Goal: Task Accomplishment & Management: Manage account settings

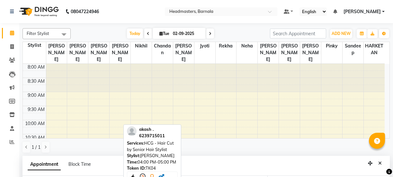
select select "67277"
select select "960"
select select "tentative"
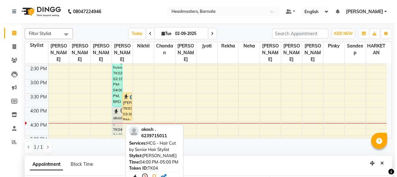
scroll to position [75, 0]
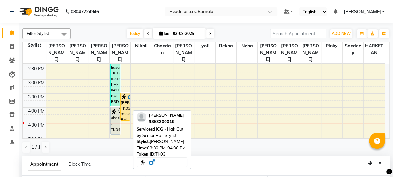
click at [128, 104] on div "[PERSON_NAME], TK03, 03:30 PM-04:30 PM, HCG - Hair Cut by Senior Hair Stylist" at bounding box center [125, 106] width 9 height 27
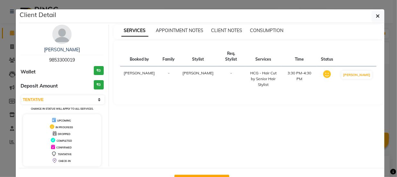
select select "1"
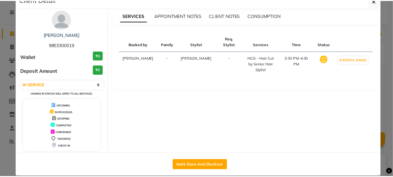
scroll to position [23, 0]
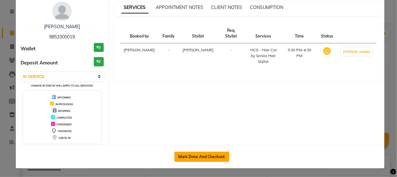
click at [210, 156] on button "Mark Done And Checkout" at bounding box center [202, 157] width 55 height 10
select select "service"
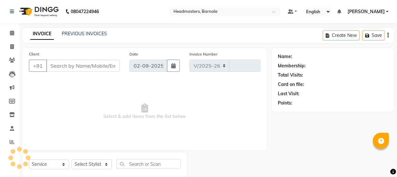
select select "7526"
type input "4109"
type input "9853300019"
select select "67277"
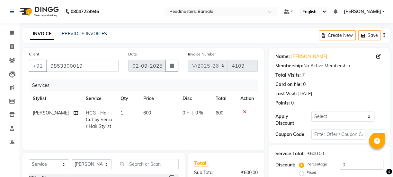
click at [301, 176] on div "Fixed" at bounding box center [309, 173] width 16 height 8
click at [307, 174] on label "Fixed" at bounding box center [312, 173] width 10 height 6
click at [301, 174] on input "Fixed" at bounding box center [303, 173] width 4 height 4
radio input "true"
drag, startPoint x: 340, startPoint y: 170, endPoint x: 353, endPoint y: 164, distance: 13.9
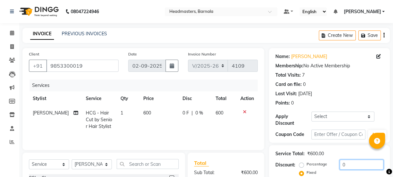
click at [340, 170] on div "Percentage Fixed 0" at bounding box center [342, 168] width 83 height 17
drag, startPoint x: 342, startPoint y: 166, endPoint x: 324, endPoint y: 168, distance: 18.4
click at [333, 167] on div "Percentage Fixed 0" at bounding box center [342, 168] width 83 height 17
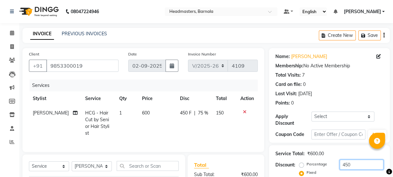
scroll to position [80, 0]
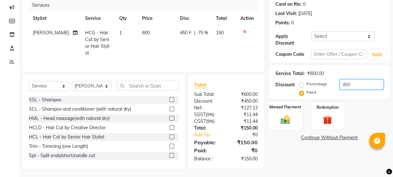
type input "450"
click at [281, 117] on img at bounding box center [285, 119] width 15 height 11
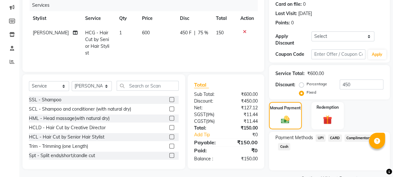
click at [321, 139] on span "UPI" at bounding box center [321, 138] width 10 height 7
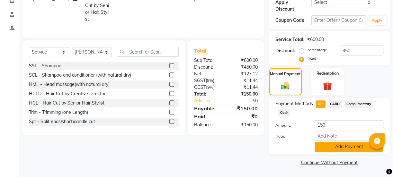
click at [364, 148] on button "Add Payment" at bounding box center [349, 147] width 69 height 10
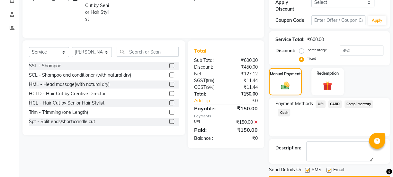
scroll to position [132, 0]
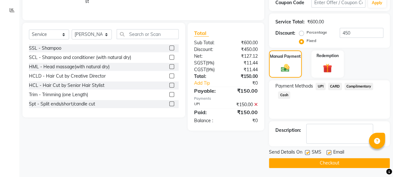
click at [339, 161] on button "Checkout" at bounding box center [329, 163] width 121 height 10
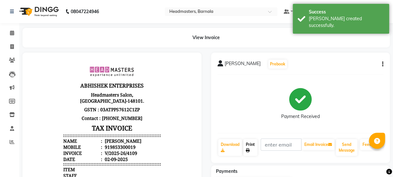
click at [251, 146] on link "Print" at bounding box center [250, 147] width 14 height 17
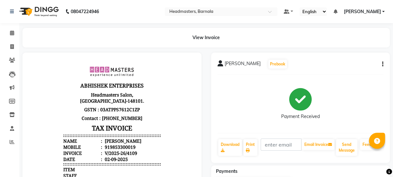
select select "service"
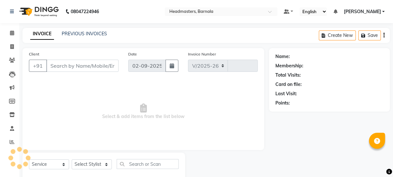
select select "7526"
type input "4110"
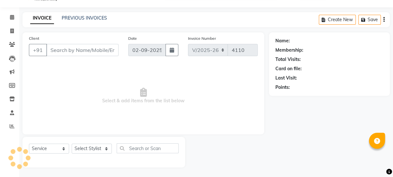
type input "9853300019"
select select "67277"
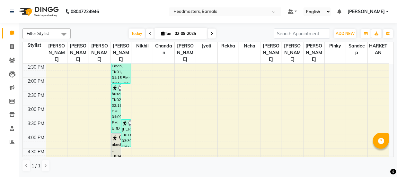
scroll to position [167, 0]
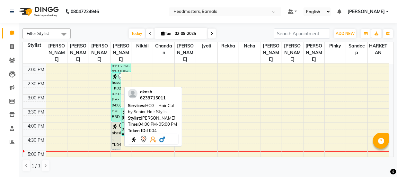
click at [114, 128] on div "akash ., TK04, 04:00 PM-05:00 PM, HCG - Hair Cut by Senior Hair Stylist" at bounding box center [116, 135] width 9 height 27
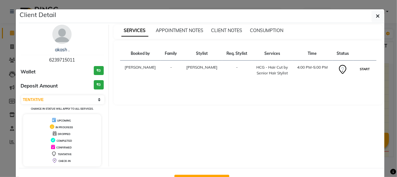
click at [362, 69] on button "START" at bounding box center [364, 69] width 13 height 8
select select "1"
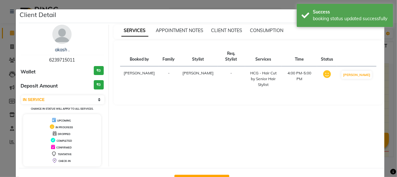
click at [389, 72] on ngb-modal-window "Client Detail akash . 6239715011 Wallet ₹0 Deposit Amount ₹0 Select IN SERVICE …" at bounding box center [198, 88] width 397 height 177
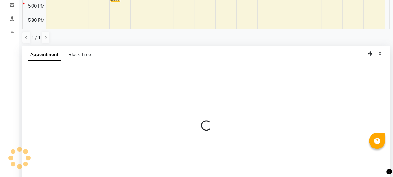
scroll to position [125, 0]
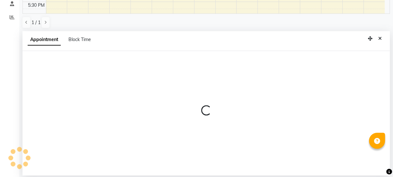
select select "71856"
select select "tentative"
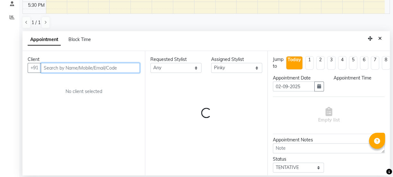
select select "960"
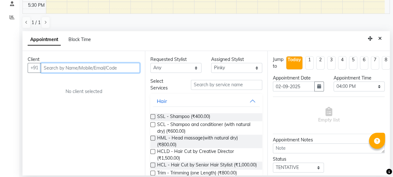
click at [72, 70] on input "text" at bounding box center [90, 68] width 99 height 10
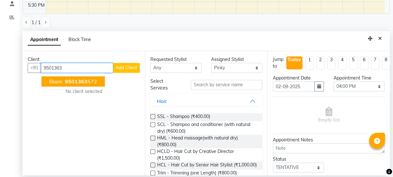
click at [83, 85] on button "Ekam 9501363 572" at bounding box center [72, 81] width 63 height 10
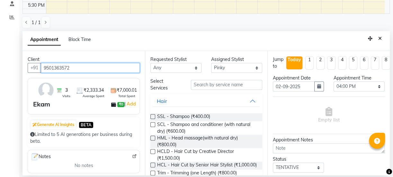
type input "9501363572"
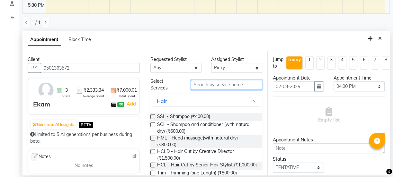
click at [230, 84] on input "text" at bounding box center [226, 85] width 71 height 10
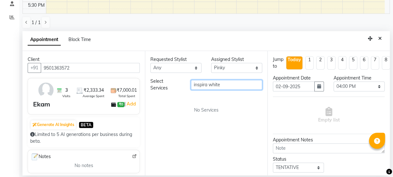
drag, startPoint x: 209, startPoint y: 87, endPoint x: 184, endPoint y: 92, distance: 25.7
click at [190, 86] on div "inspira white" at bounding box center [226, 85] width 81 height 10
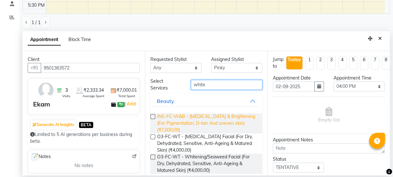
type input "white"
click at [209, 116] on span "INS-FC-W&B - [MEDICAL_DATA] & Brightening (For Pigmentation, D-tan And uneven s…" at bounding box center [207, 123] width 100 height 20
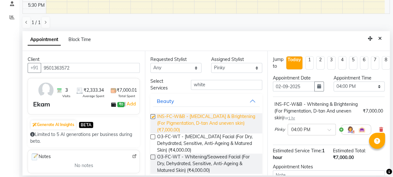
checkbox input "false"
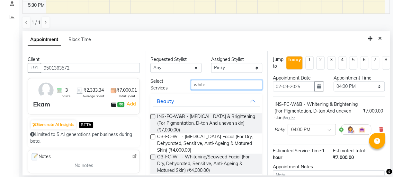
drag, startPoint x: 210, startPoint y: 84, endPoint x: 134, endPoint y: 56, distance: 81.4
click at [157, 72] on div "Requested Stylist Any [PERSON_NAME] [PERSON_NAME] Jyoti [PERSON_NAME] [PERSON_N…" at bounding box center [206, 113] width 122 height 125
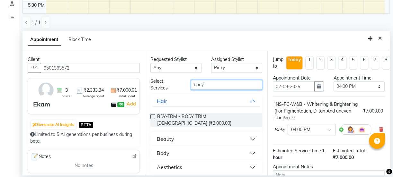
type input "body"
click at [165, 149] on div "Body" at bounding box center [163, 153] width 13 height 8
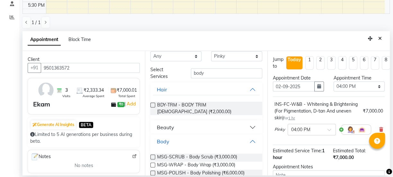
scroll to position [23, 0]
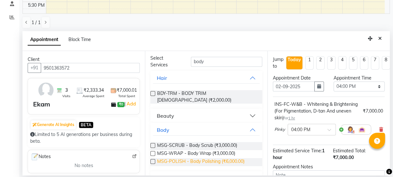
click at [236, 158] on span "MSG-POLISH - Body Polishing (₹6,000.00)" at bounding box center [200, 162] width 87 height 8
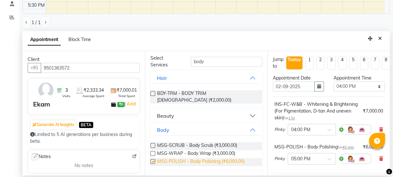
checkbox input "false"
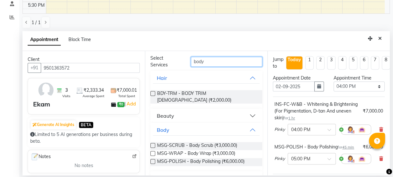
drag, startPoint x: 206, startPoint y: 60, endPoint x: 123, endPoint y: 56, distance: 83.0
click at [158, 61] on div "Select Services body" at bounding box center [206, 61] width 121 height 13
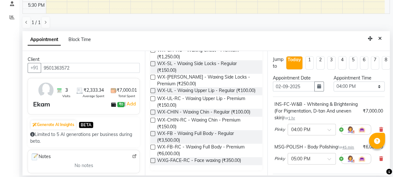
scroll to position [304, 0]
type input "wax"
click at [153, 150] on label at bounding box center [152, 147] width 5 height 5
click at [153, 150] on input "checkbox" at bounding box center [152, 148] width 4 height 4
checkbox input "false"
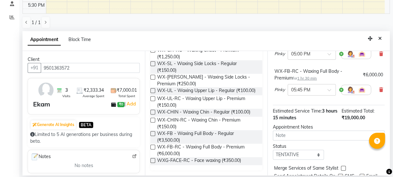
scroll to position [146, 0]
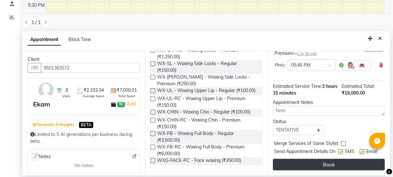
click at [350, 159] on button "Book" at bounding box center [329, 165] width 112 height 12
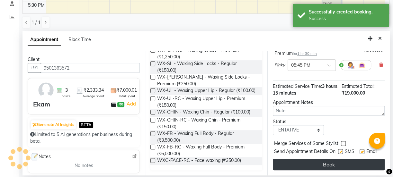
scroll to position [153, 0]
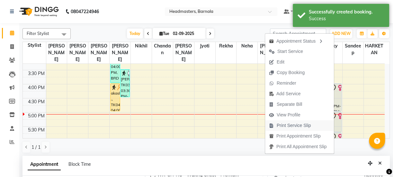
click at [295, 126] on span "Print Service Slip" at bounding box center [294, 125] width 34 height 7
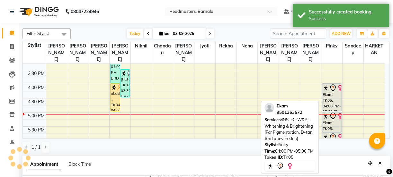
click at [333, 95] on div "Ekam, TK05, 04:00 PM-05:00 PM, INS-FC-W&B - [MEDICAL_DATA] & Brightening (For P…" at bounding box center [331, 97] width 19 height 27
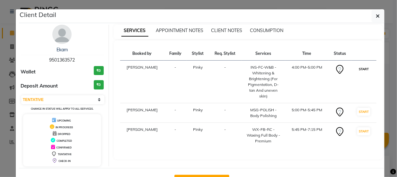
click at [363, 70] on button "START" at bounding box center [363, 69] width 13 height 8
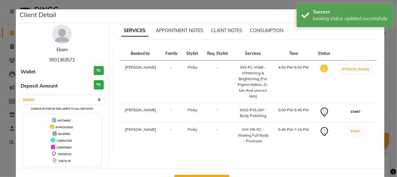
click at [359, 108] on button "START" at bounding box center [355, 112] width 13 height 8
click at [356, 128] on button "START" at bounding box center [355, 132] width 13 height 8
select select "1"
click at [387, 77] on ngb-modal-window "Client Detail Ekam 9501363572 Wallet ₹0 Deposit Amount ₹0 Select IN SERVICE CON…" at bounding box center [198, 88] width 397 height 177
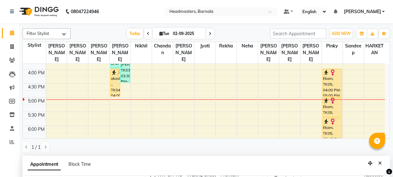
scroll to position [222, 0]
